Goal: Find specific page/section: Find specific page/section

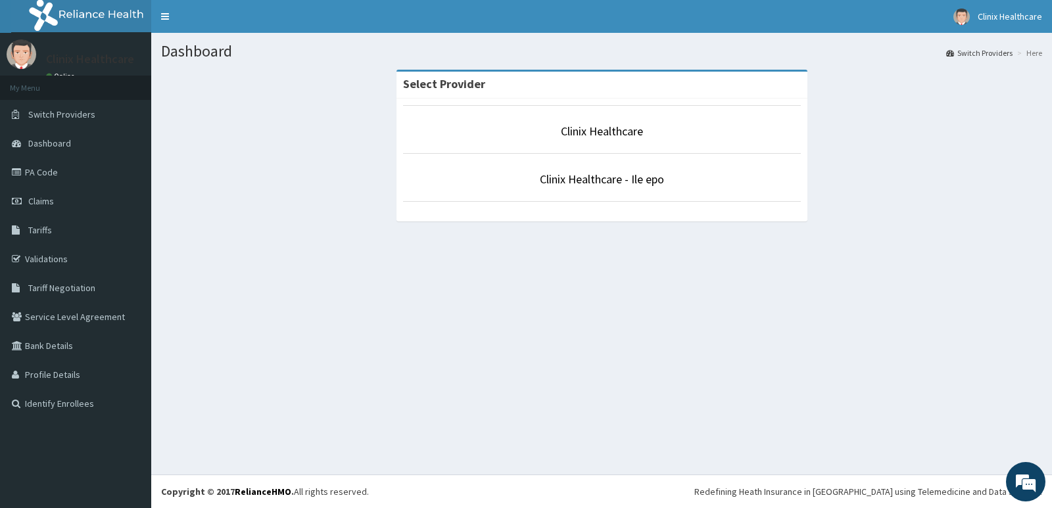
click at [537, 183] on p "Clinix Healthcare - Ile epo" at bounding box center [602, 179] width 398 height 17
click at [559, 178] on link "Clinix Healthcare - Ile epo" at bounding box center [602, 179] width 124 height 15
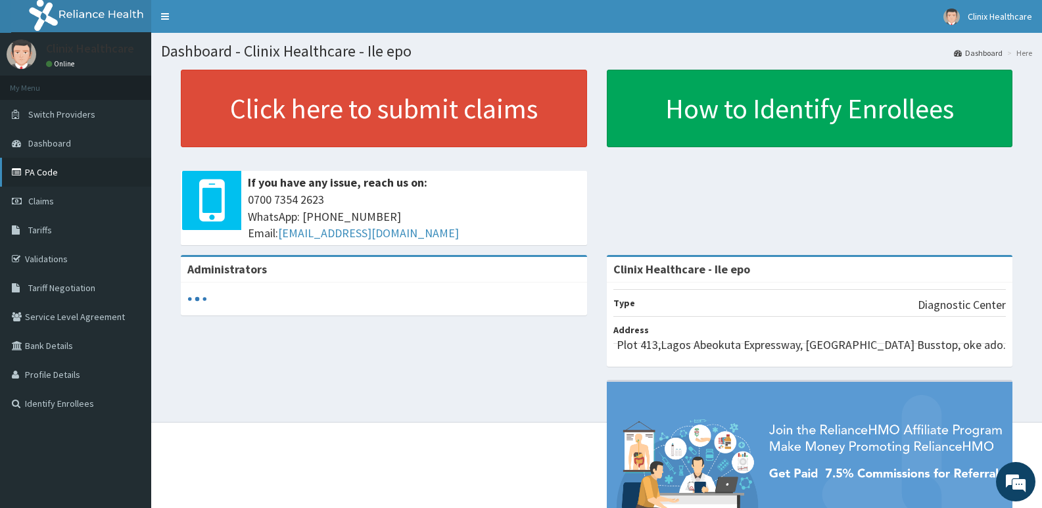
click at [50, 174] on link "PA Code" at bounding box center [75, 172] width 151 height 29
